Goal: Information Seeking & Learning: Understand process/instructions

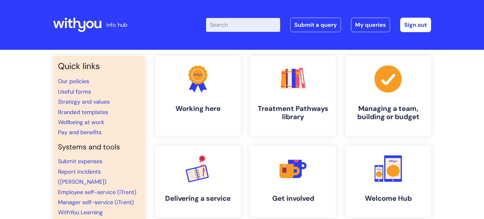
click at [242, 21] on input "Enter your search term here..." at bounding box center [243, 25] width 74 height 14
type input "birthday"
click button "Search" at bounding box center [0, 0] width 0 height 0
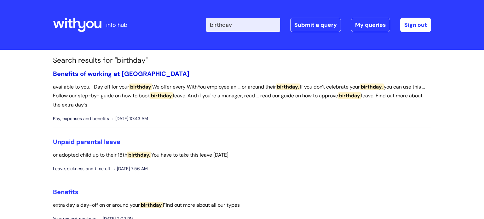
click at [139, 72] on link "Benefits of working at [GEOGRAPHIC_DATA]" at bounding box center [121, 74] width 136 height 8
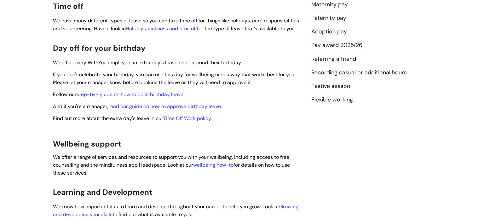
scroll to position [189, 0]
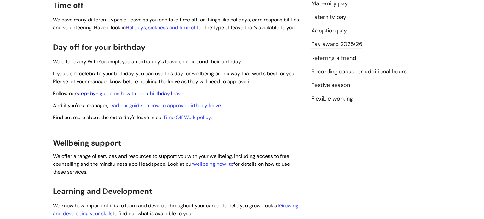
click at [153, 90] on link "step-by- guide on how to book birthday leave" at bounding box center [130, 93] width 107 height 7
